Goal: Check status: Check status

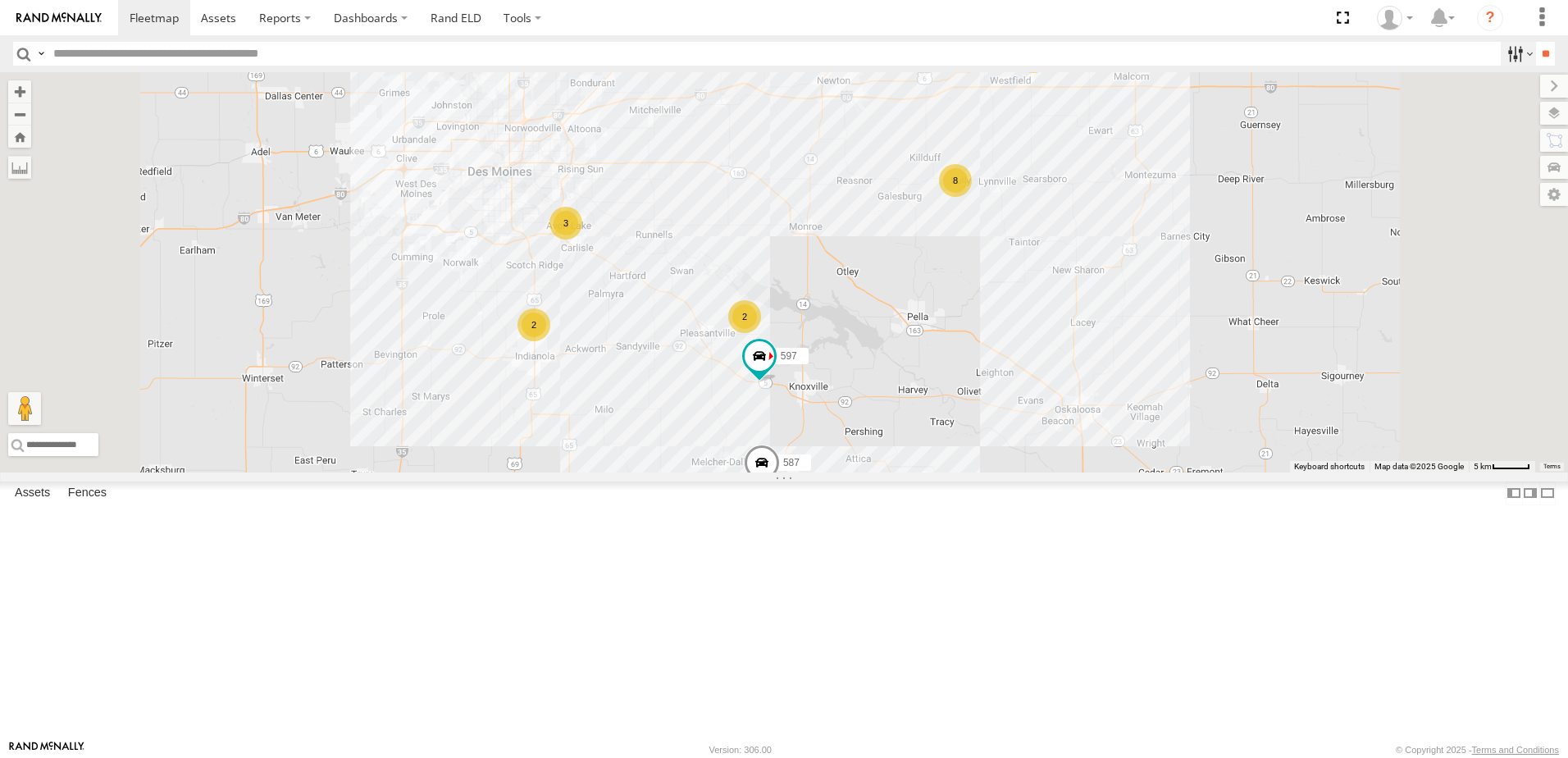
click at [1501, 54] on label at bounding box center [1518, 54] width 35 height 24
click at [0, 0] on span "Tractor" at bounding box center [0, 0] width 0 height 0
click at [1537, 51] on input "**" at bounding box center [1545, 54] width 19 height 24
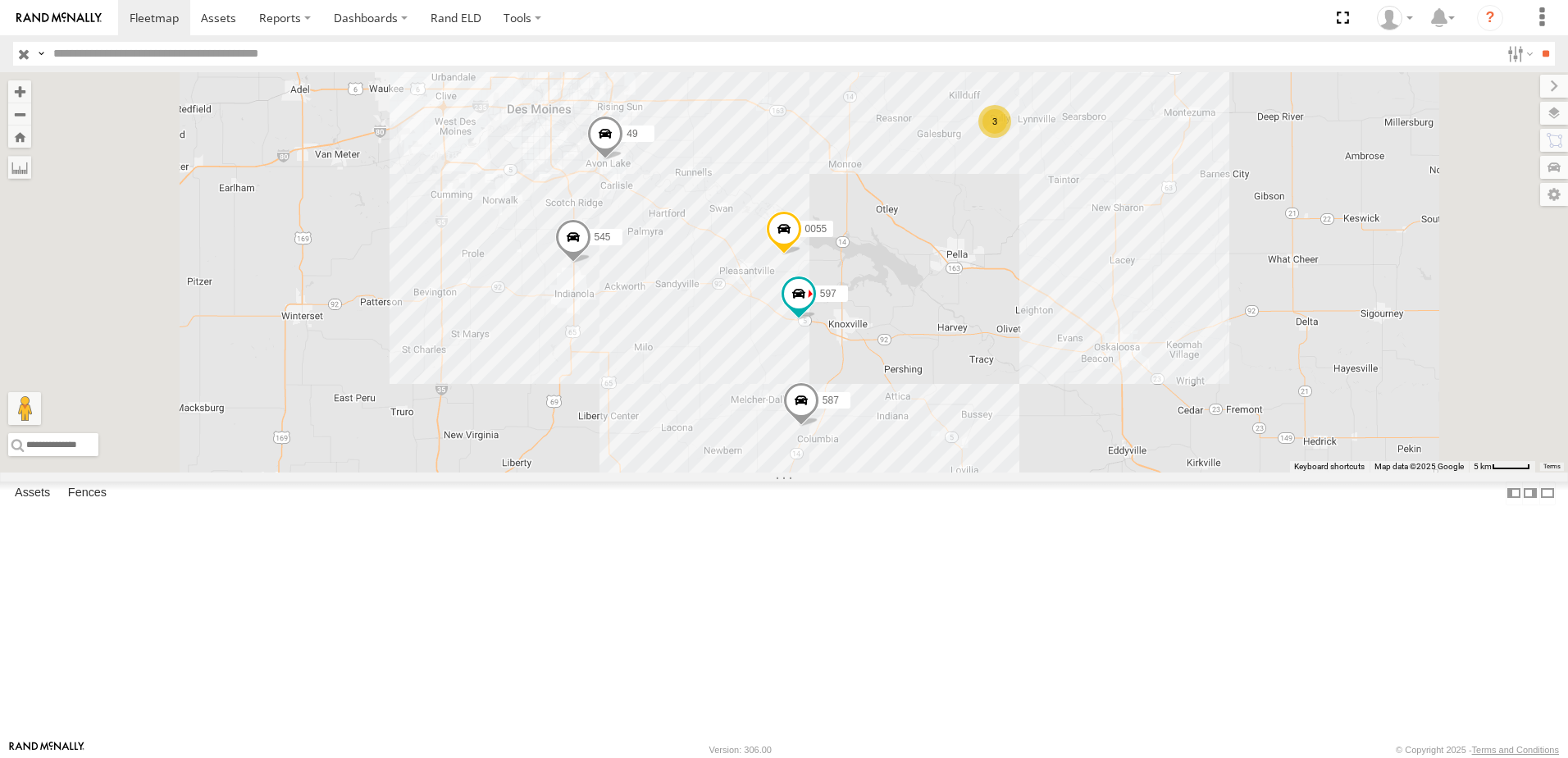
click at [0, 0] on div "597" at bounding box center [0, 0] width 0 height 0
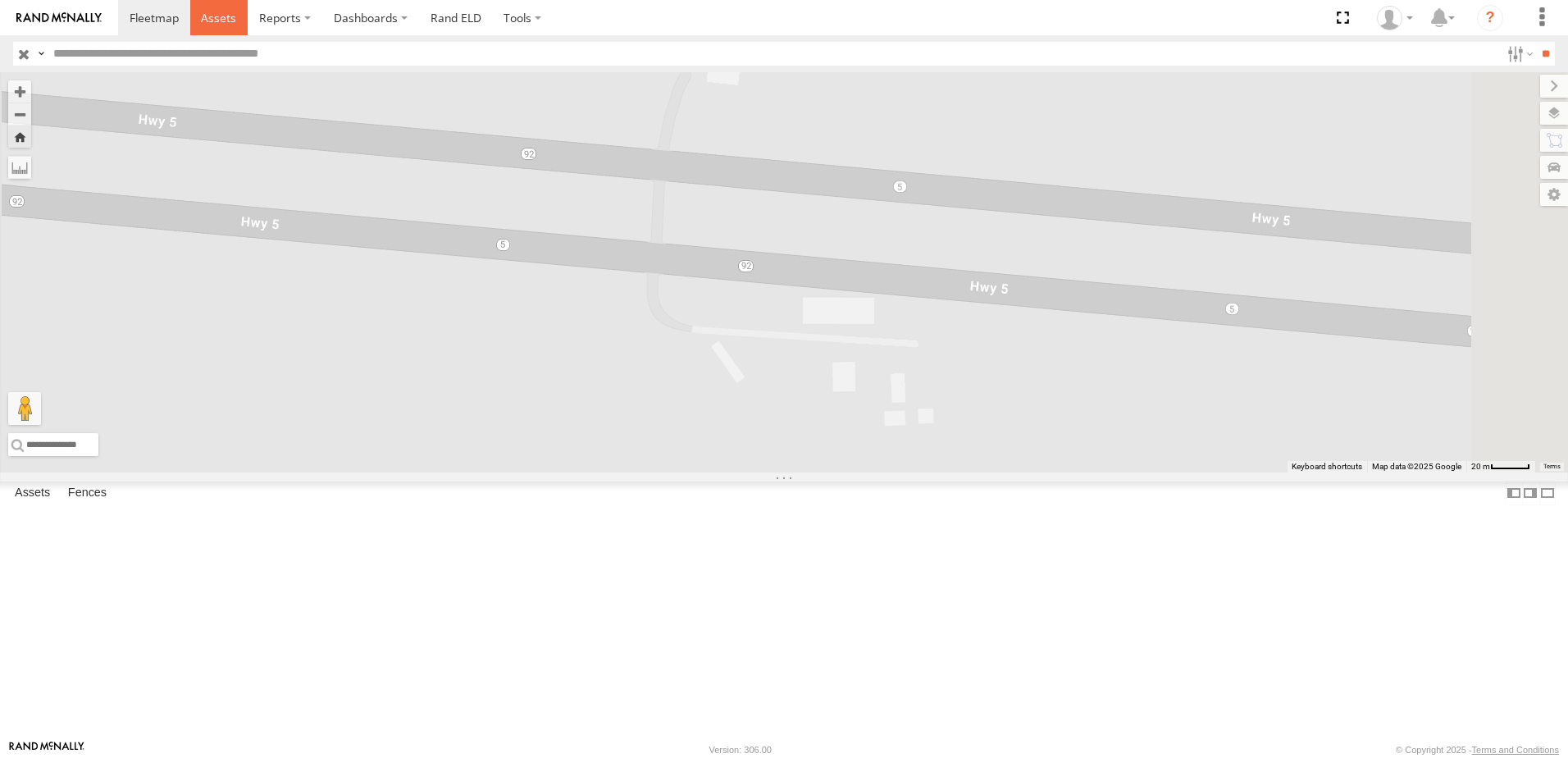
click at [218, 13] on span at bounding box center [218, 17] width 35 height 15
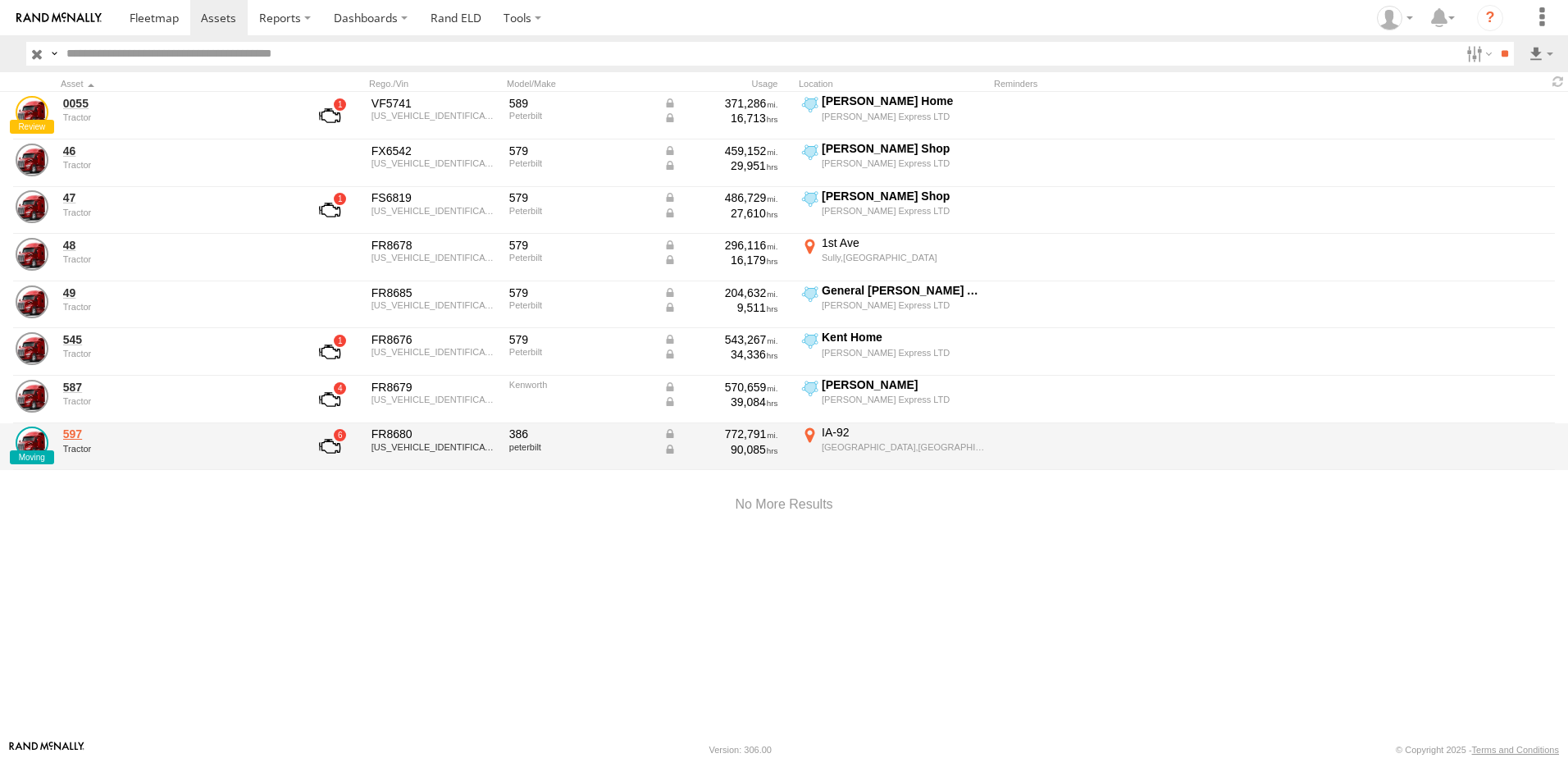
click at [73, 434] on link "597" at bounding box center [175, 434] width 225 height 14
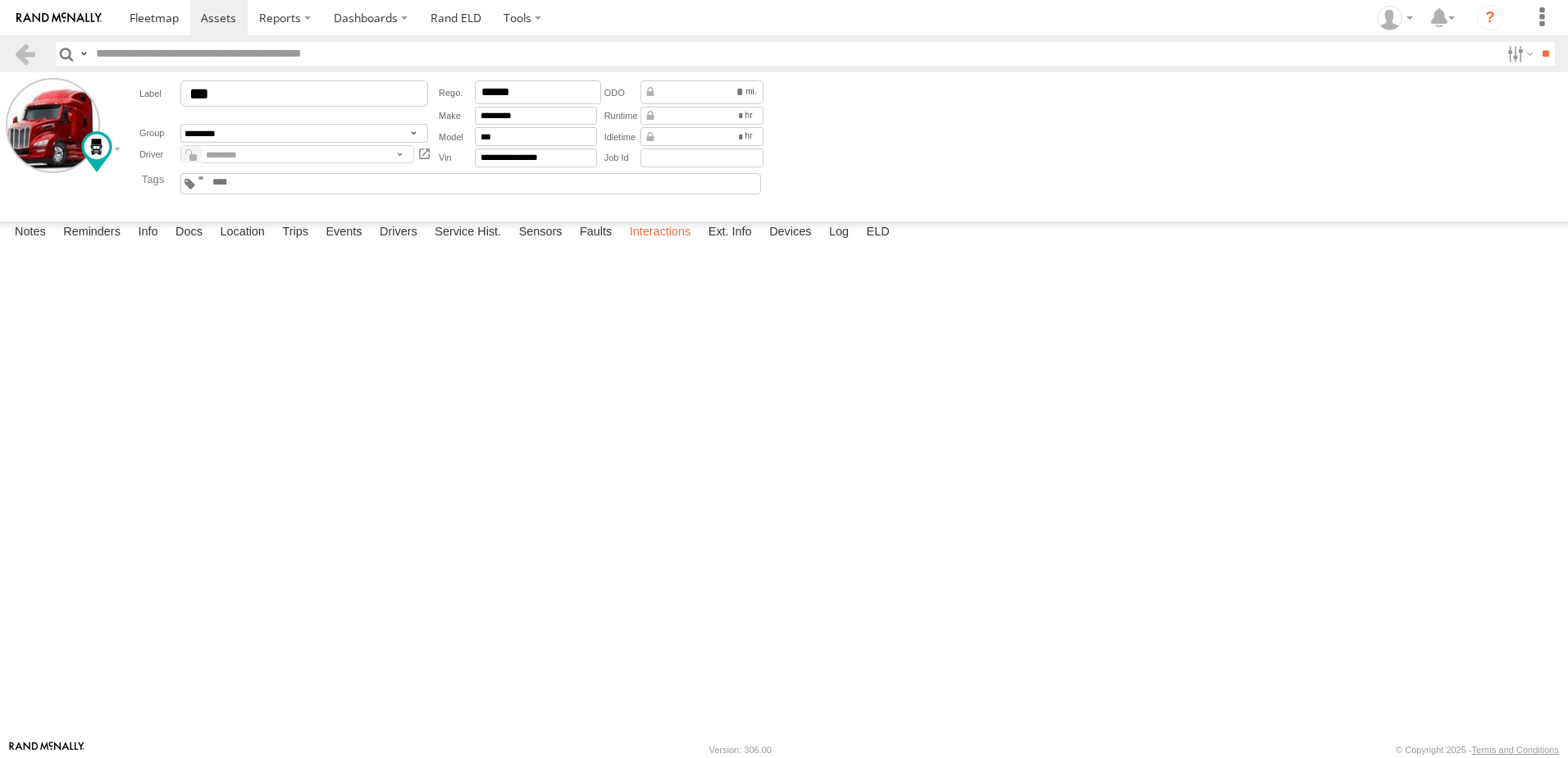
click at [652, 245] on label "Interactions" at bounding box center [660, 233] width 78 height 23
click at [27, 53] on link at bounding box center [25, 54] width 24 height 24
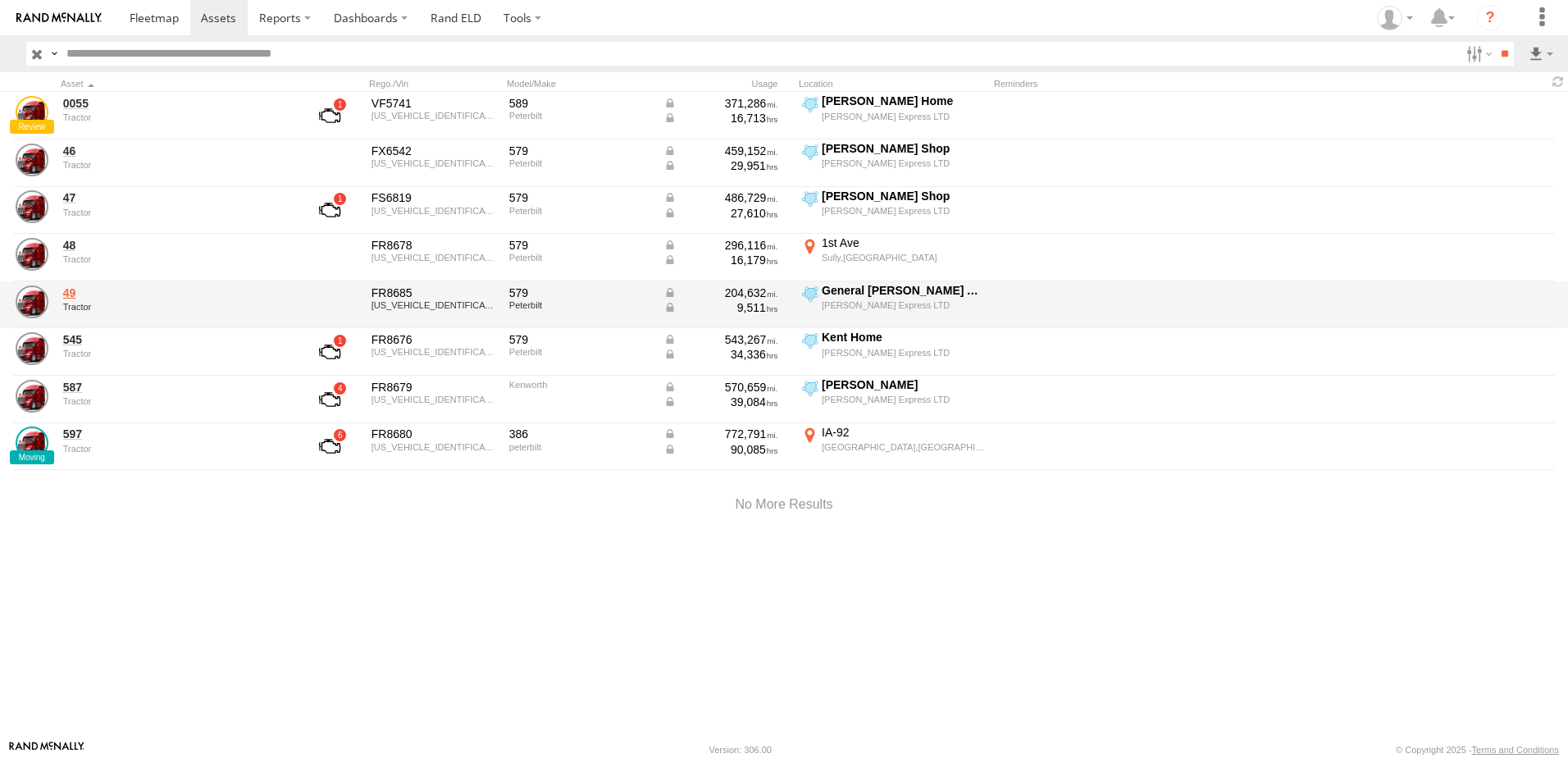
click at [72, 296] on link "49" at bounding box center [175, 292] width 225 height 14
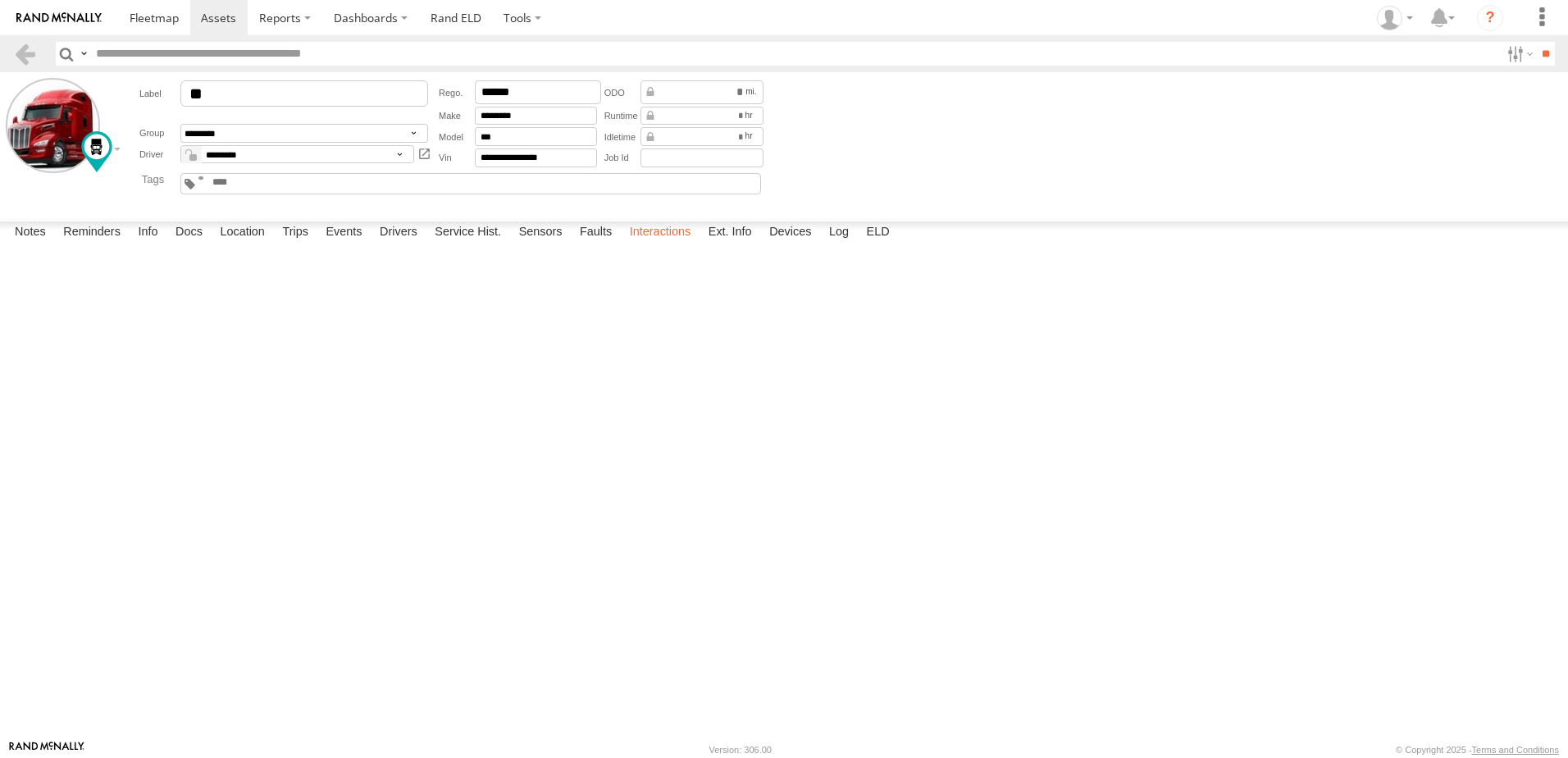
click at [674, 245] on label "Interactions" at bounding box center [660, 233] width 78 height 23
click at [30, 53] on link at bounding box center [25, 54] width 24 height 24
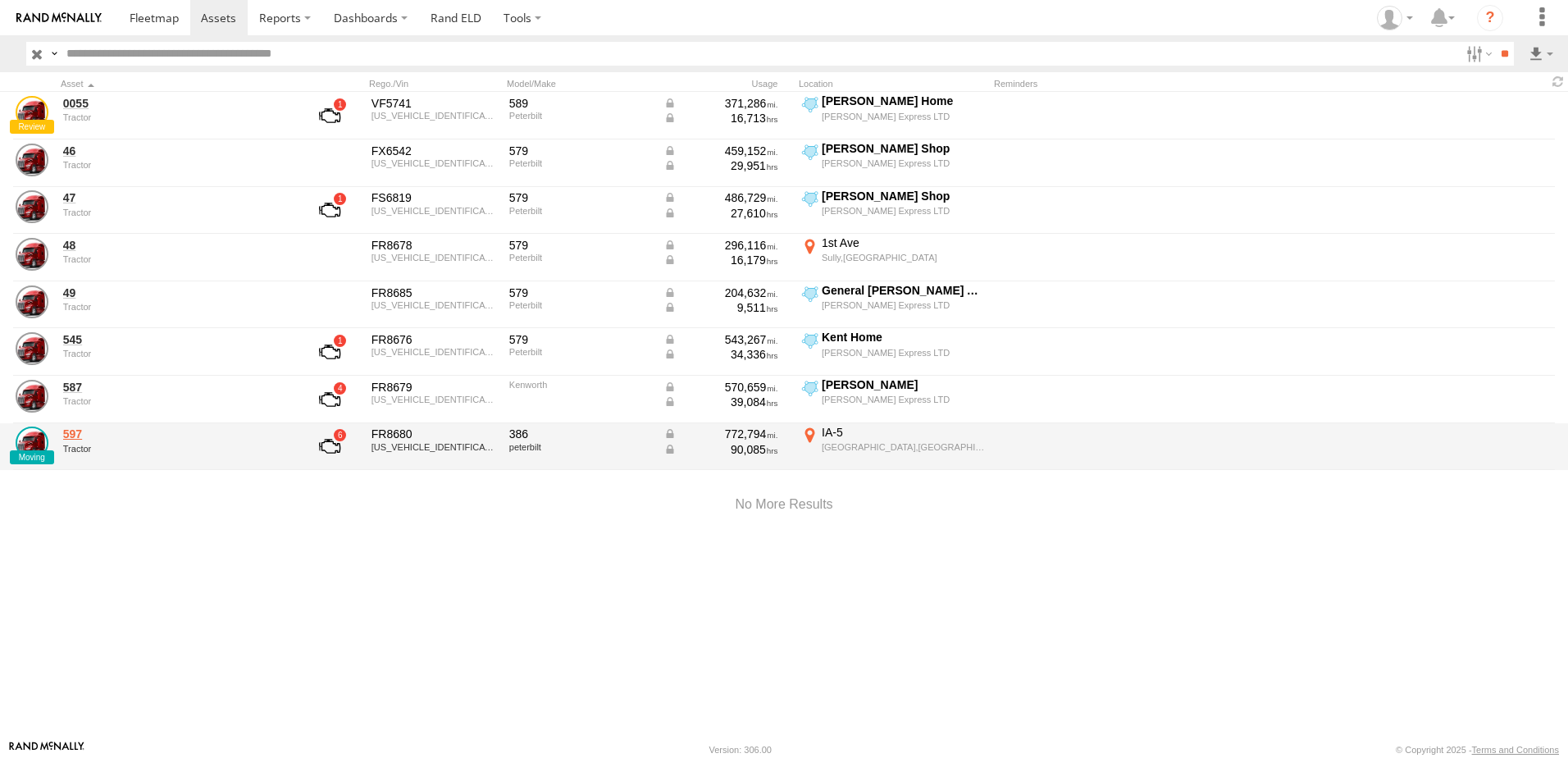
click at [69, 433] on link "597" at bounding box center [175, 434] width 225 height 14
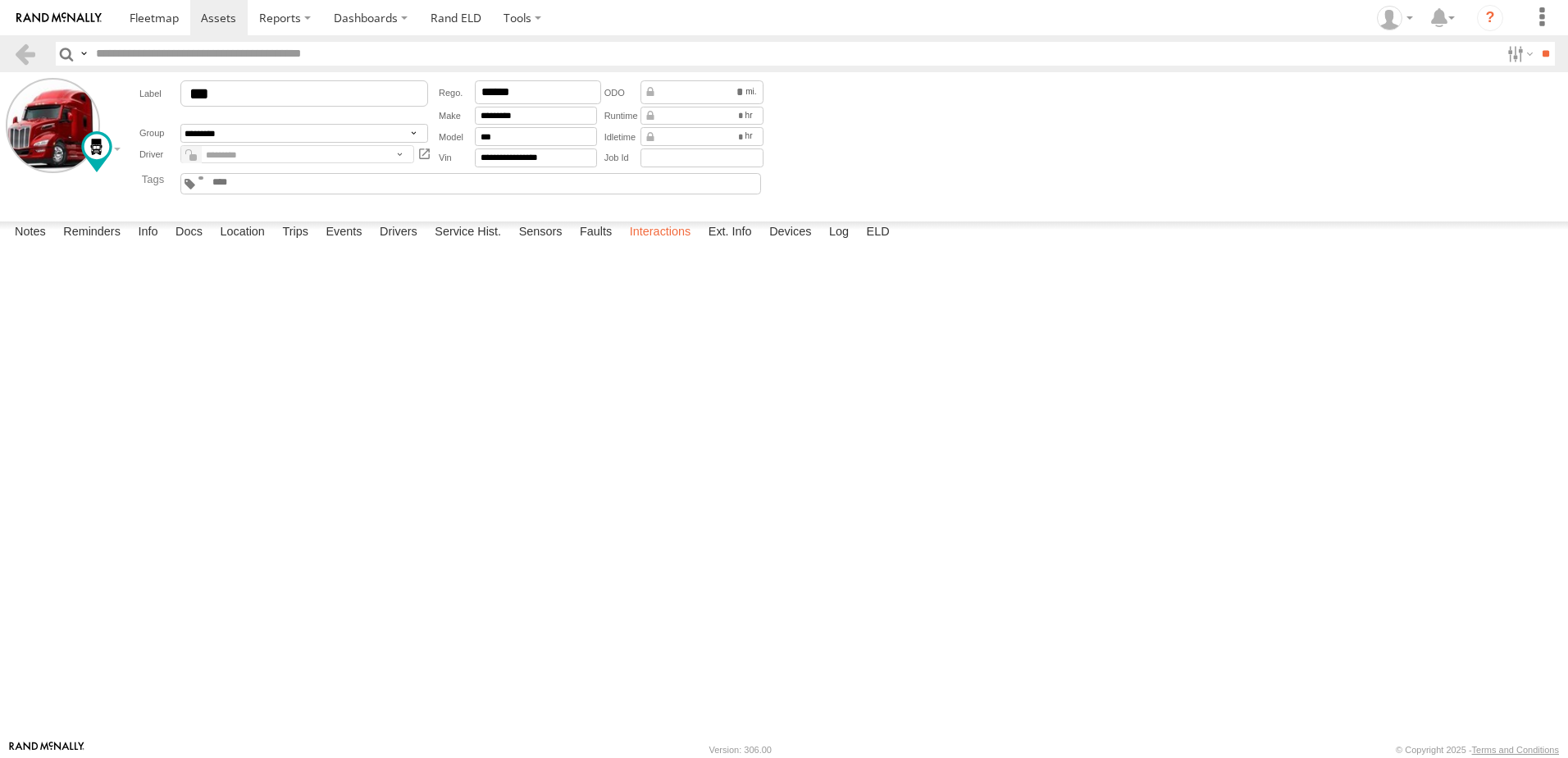
click at [670, 245] on label "Interactions" at bounding box center [660, 233] width 78 height 23
click at [23, 49] on link at bounding box center [25, 54] width 24 height 24
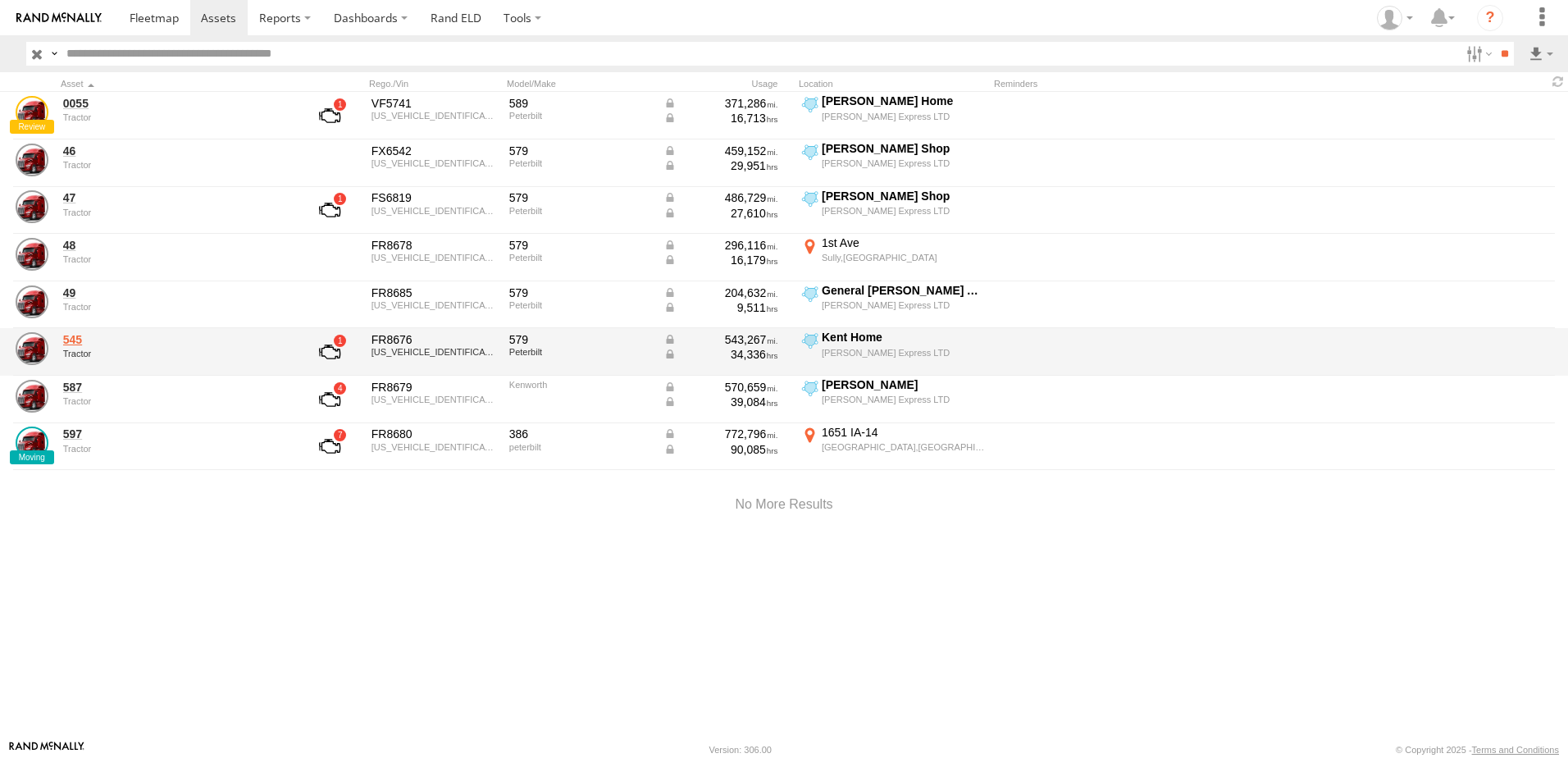
click at [76, 338] on link "545" at bounding box center [175, 340] width 225 height 14
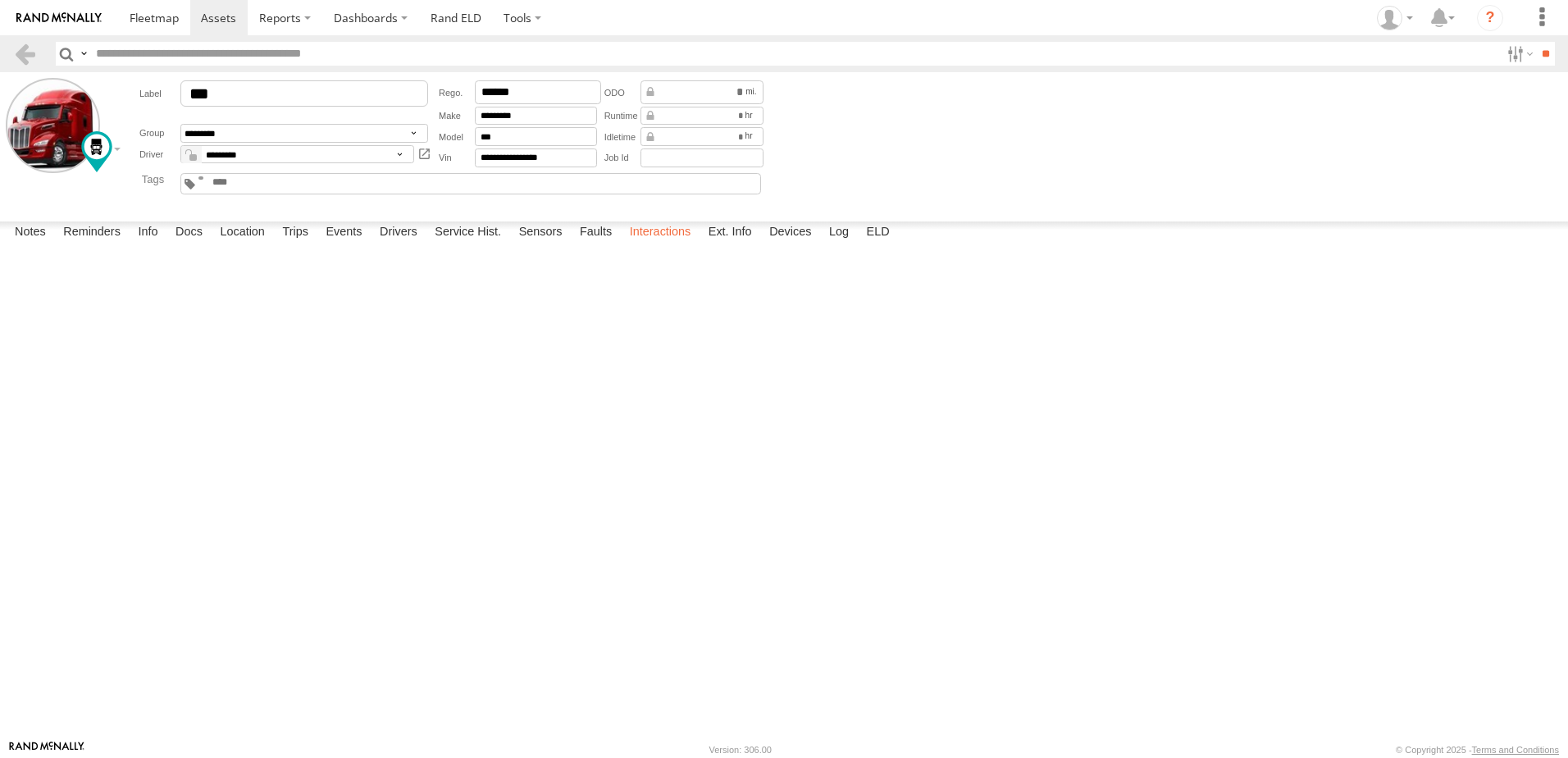
click at [659, 245] on label "Interactions" at bounding box center [660, 233] width 78 height 23
click at [1502, 52] on label at bounding box center [1518, 54] width 35 height 24
click at [0, 0] on span "trailer" at bounding box center [0, 0] width 0 height 0
click at [0, 0] on span "Tractor" at bounding box center [0, 0] width 0 height 0
click at [1536, 47] on input "**" at bounding box center [1545, 54] width 19 height 24
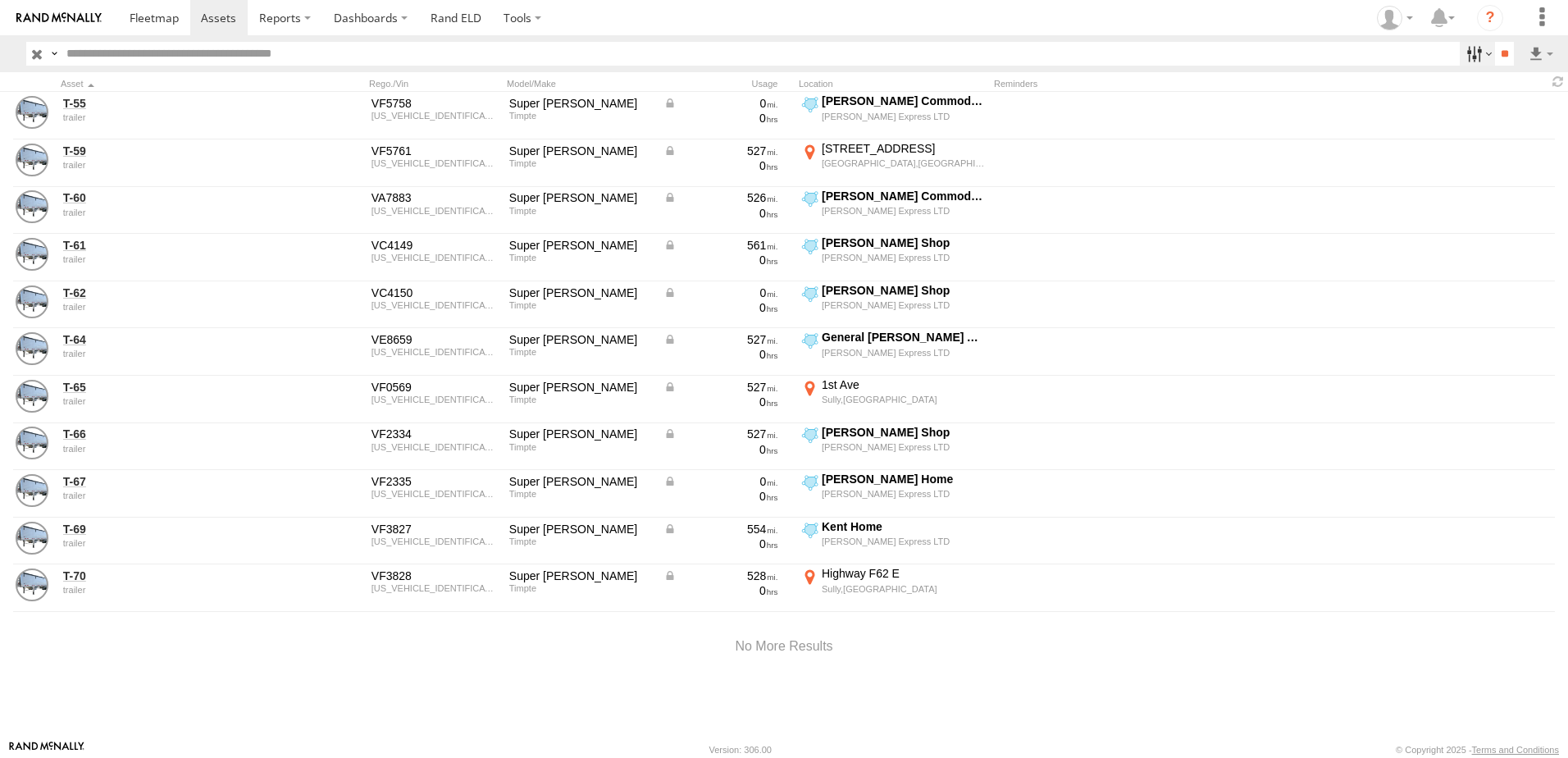
click at [1462, 52] on label at bounding box center [1477, 54] width 35 height 24
click at [0, 0] on span "Tractor" at bounding box center [0, 0] width 0 height 0
click at [0, 0] on span "trailer" at bounding box center [0, 0] width 0 height 0
click at [1495, 47] on input "**" at bounding box center [1503, 54] width 19 height 24
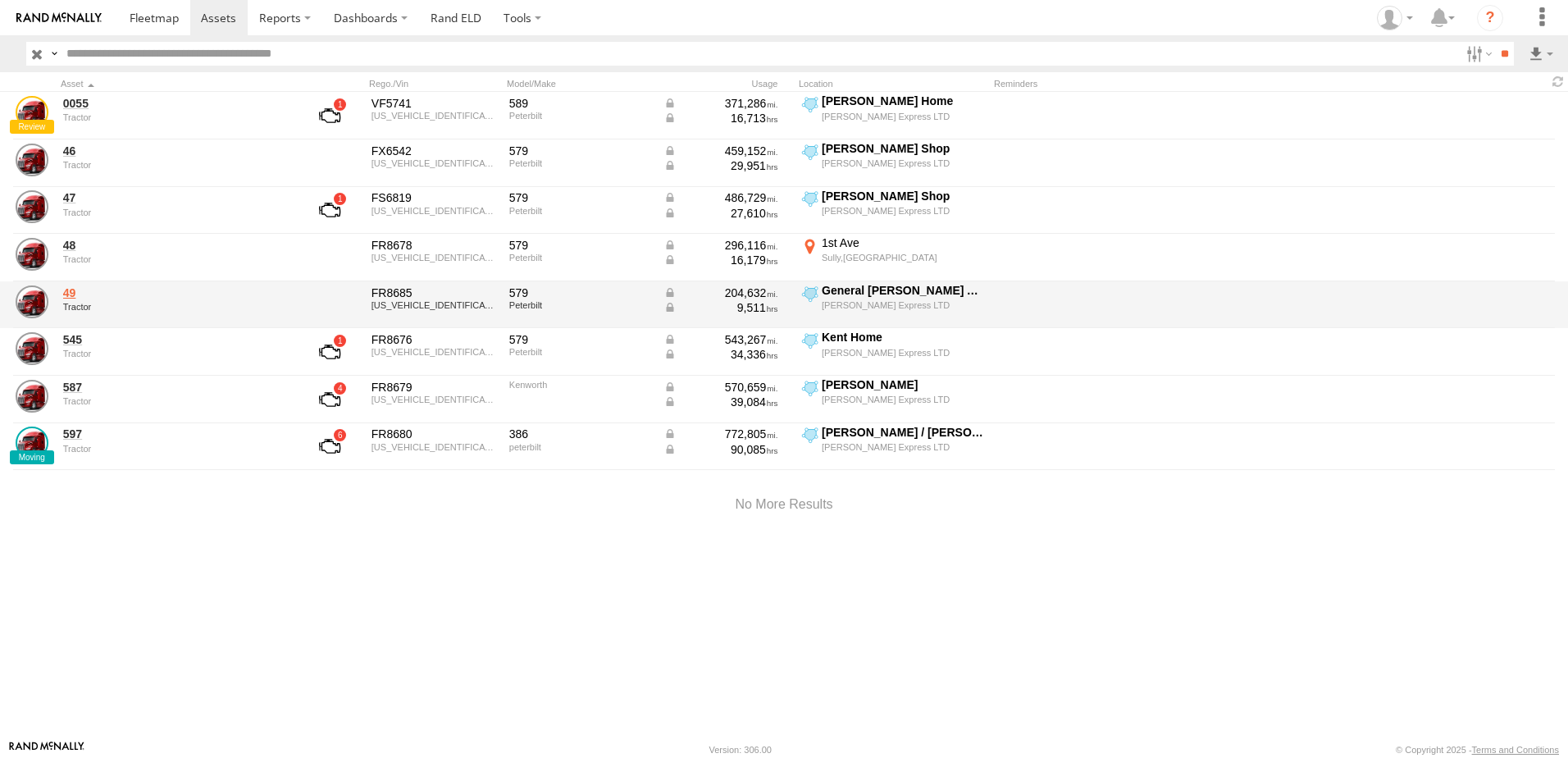
click at [72, 289] on link "49" at bounding box center [175, 292] width 225 height 14
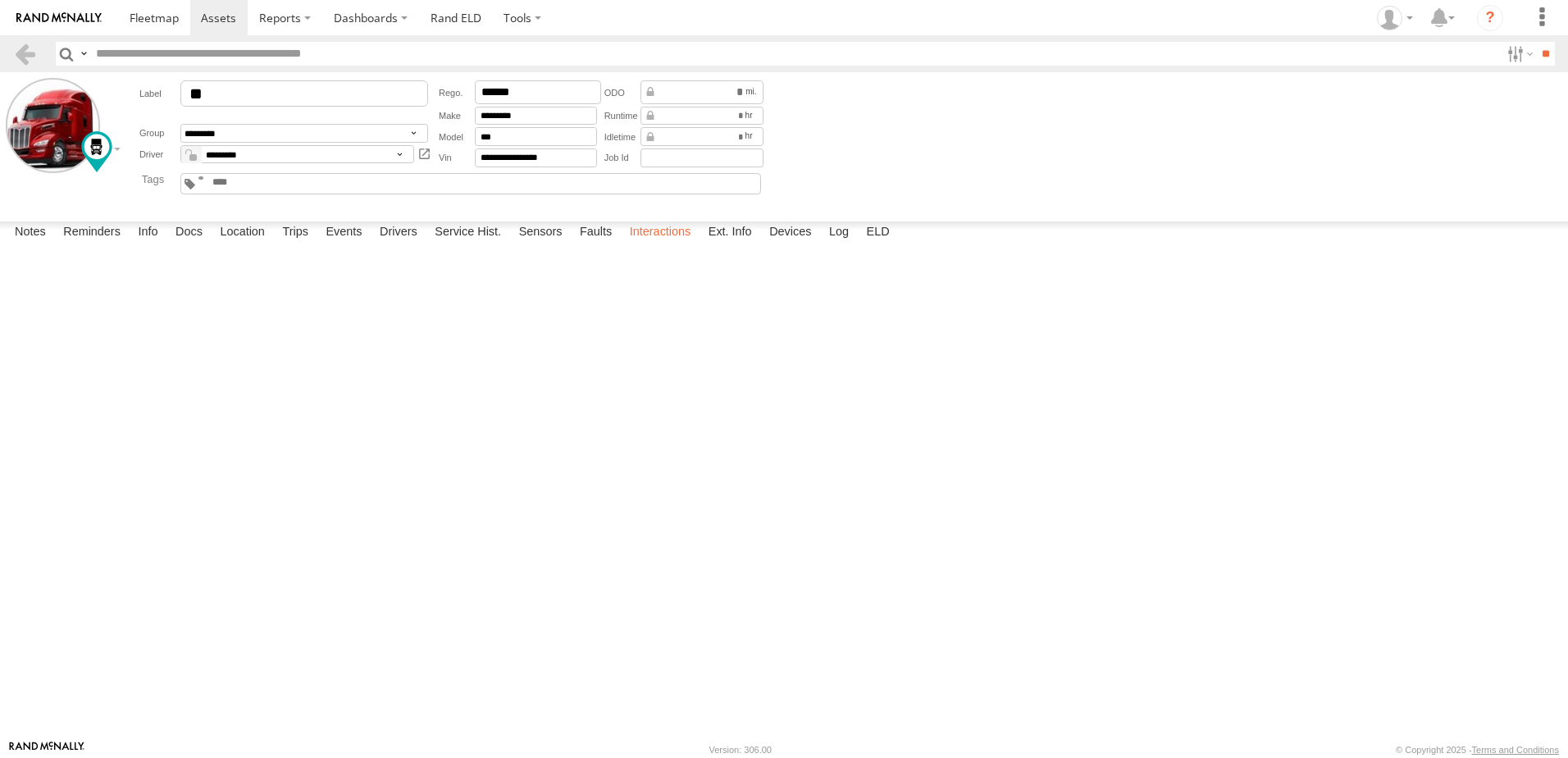
click at [657, 245] on label "Interactions" at bounding box center [660, 233] width 78 height 23
